Goal: Information Seeking & Learning: Learn about a topic

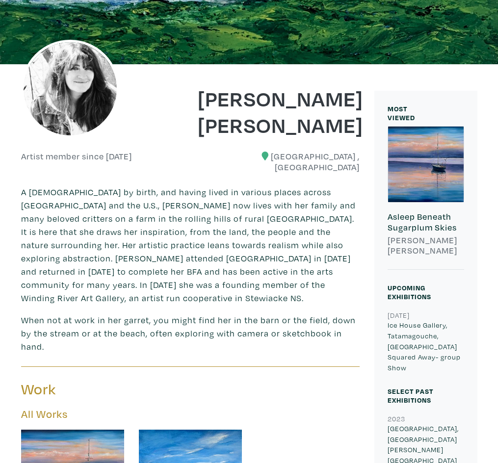
scroll to position [98, 0]
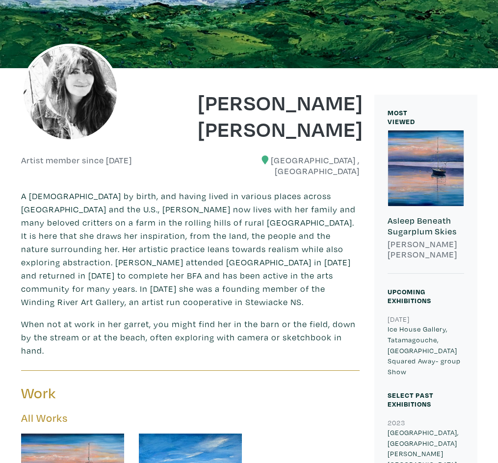
click at [370, 239] on h6 "[PERSON_NAME] [PERSON_NAME]" at bounding box center [426, 249] width 77 height 21
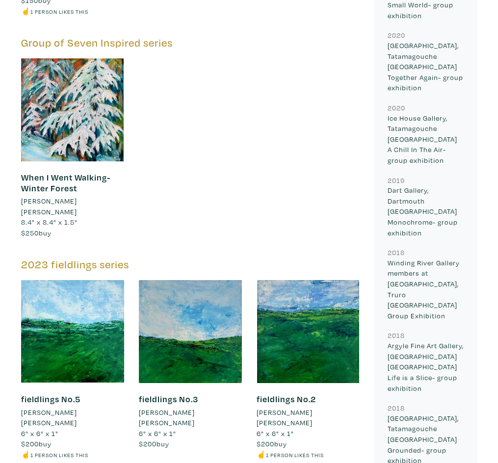
scroll to position [1234, 0]
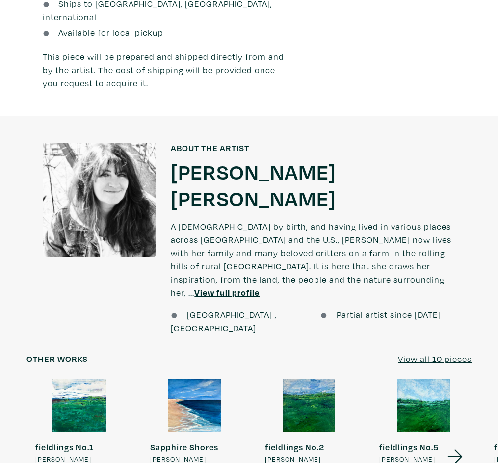
scroll to position [687, 0]
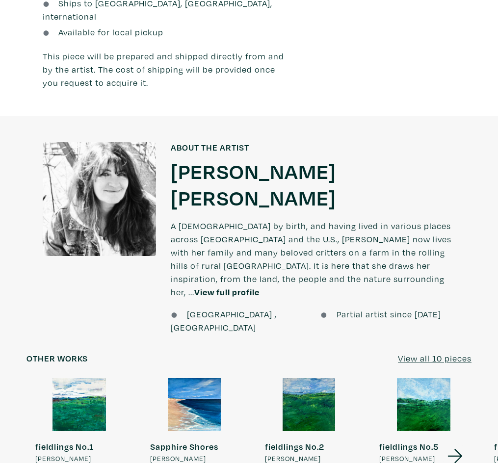
click at [260, 287] on u "View full profile" at bounding box center [226, 292] width 65 height 11
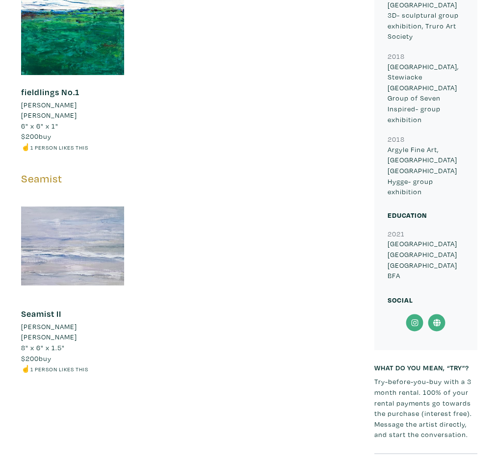
scroll to position [1619, 0]
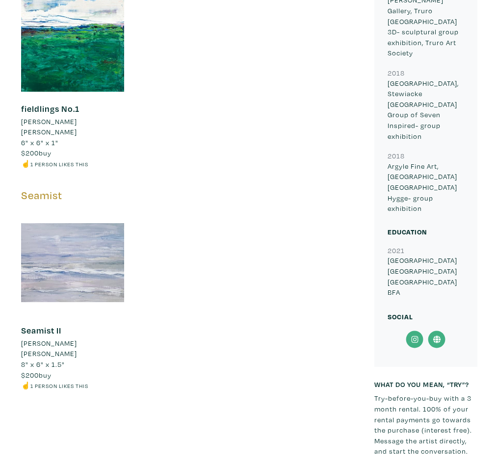
click at [411, 331] on icon at bounding box center [415, 340] width 22 height 18
click at [434, 336] on icon at bounding box center [436, 339] width 7 height 7
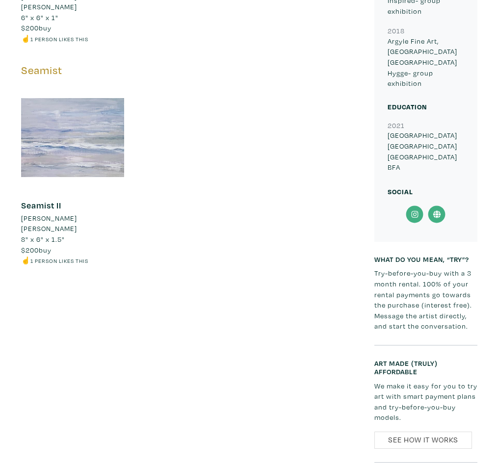
scroll to position [1963, 0]
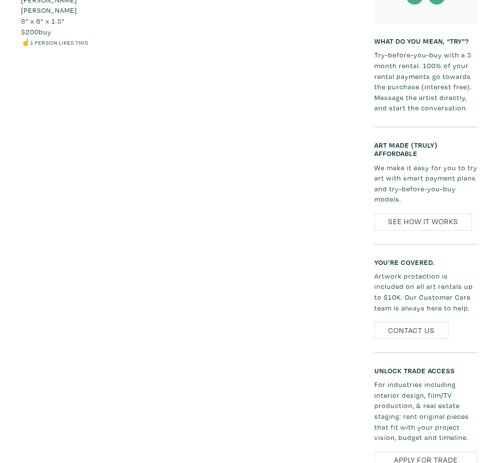
drag, startPoint x: 417, startPoint y: 226, endPoint x: 137, endPoint y: 104, distance: 305.7
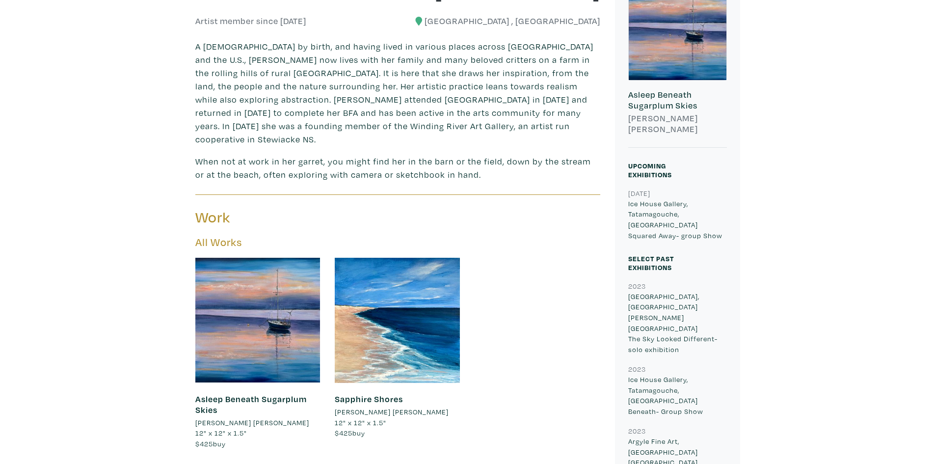
scroll to position [294, 0]
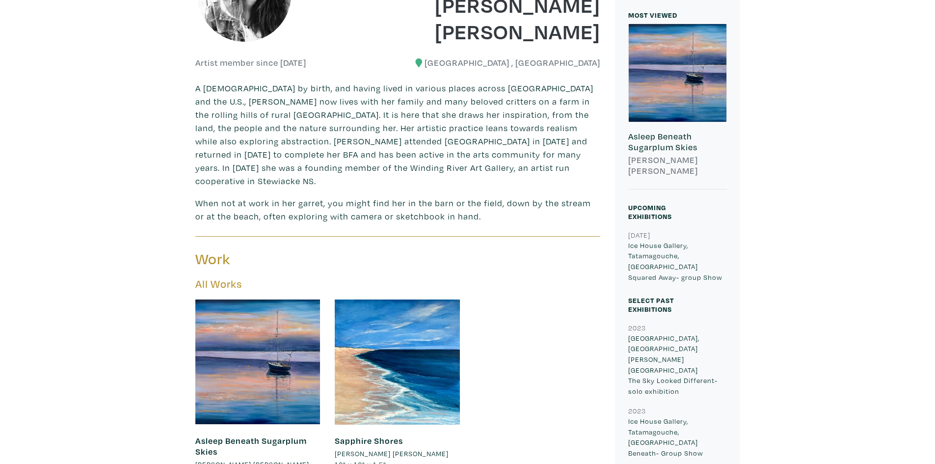
click at [498, 162] on h6 "[PERSON_NAME] [PERSON_NAME]" at bounding box center [677, 165] width 99 height 21
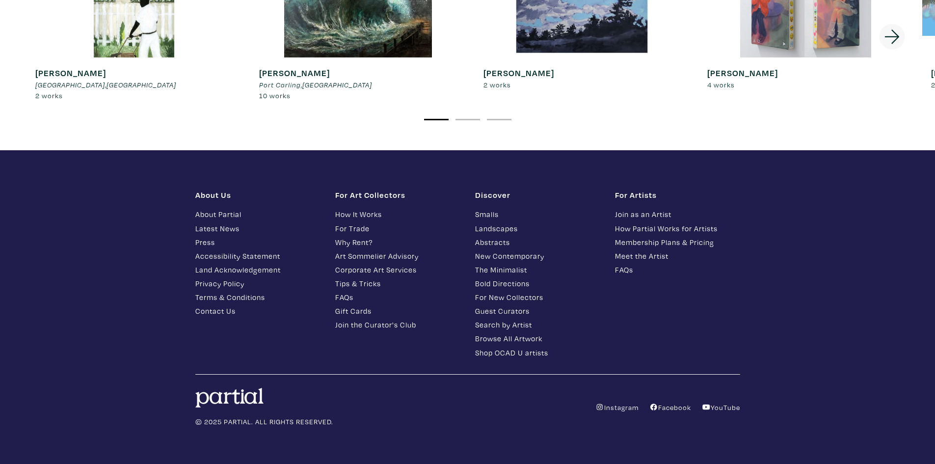
scroll to position [1892, 0]
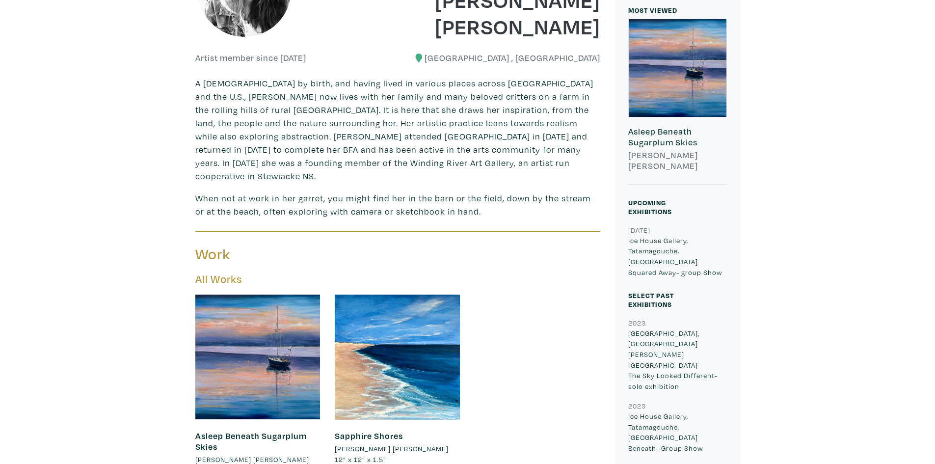
click at [240, 93] on p "A [DEMOGRAPHIC_DATA] by birth, and having lived in various places across [GEOGR…" at bounding box center [397, 130] width 405 height 106
click at [247, 87] on p "A [DEMOGRAPHIC_DATA] by birth, and having lived in various places across [GEOGR…" at bounding box center [397, 130] width 405 height 106
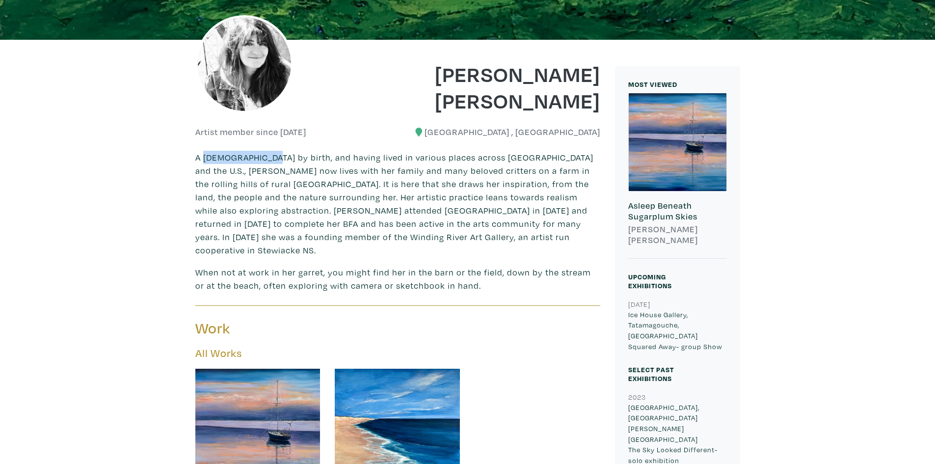
scroll to position [103, 0]
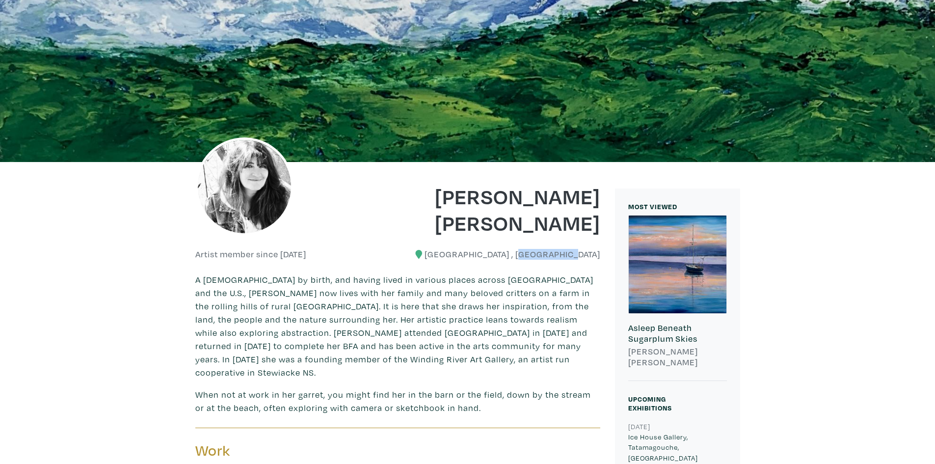
drag, startPoint x: 552, startPoint y: 250, endPoint x: 604, endPoint y: 253, distance: 51.6
click at [604, 253] on div "[GEOGRAPHIC_DATA] , [GEOGRAPHIC_DATA]" at bounding box center [502, 254] width 210 height 11
copy h6 "[GEOGRAPHIC_DATA]"
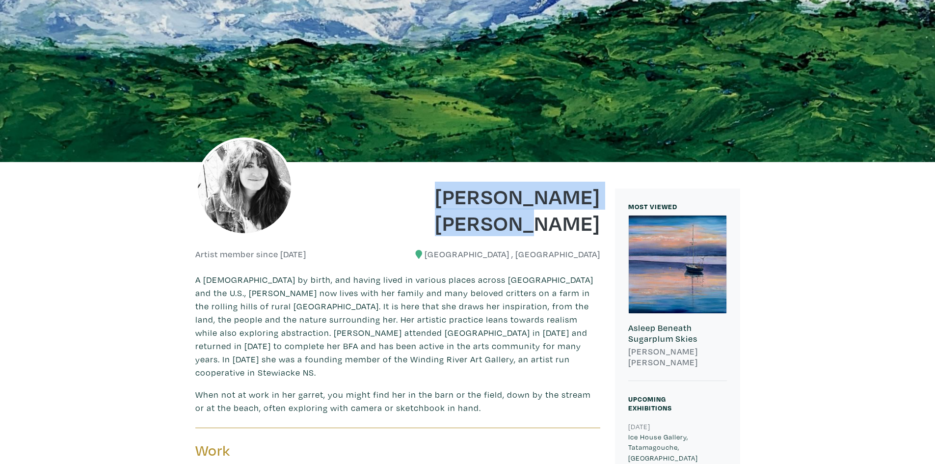
drag, startPoint x: 602, startPoint y: 227, endPoint x: 477, endPoint y: 186, distance: 131.3
click at [477, 186] on div "[PERSON_NAME] [PERSON_NAME]" at bounding box center [502, 202] width 210 height 66
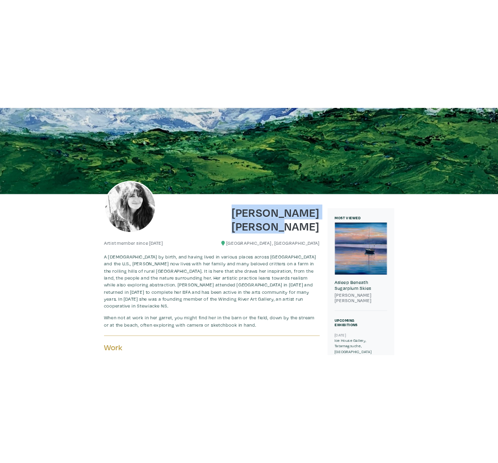
scroll to position [114, 0]
